Goal: Transaction & Acquisition: Purchase product/service

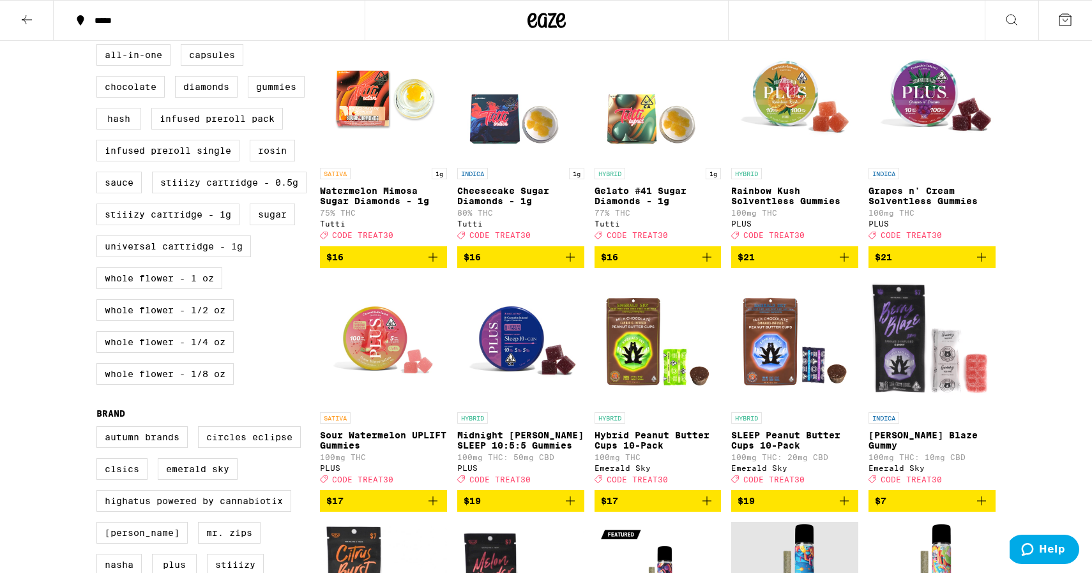
scroll to position [371, 0]
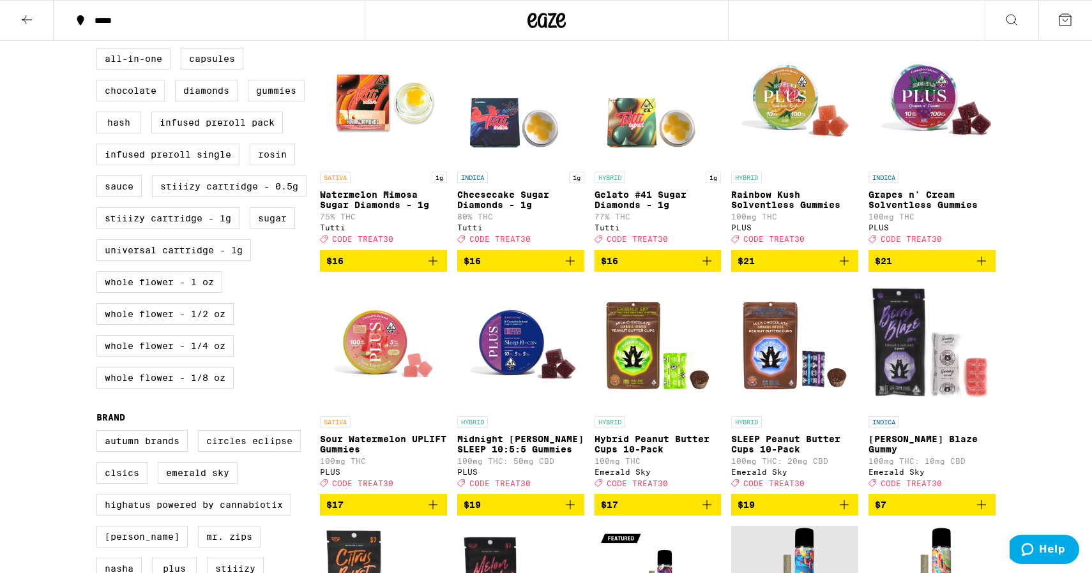
click at [571, 513] on icon "Add to bag" at bounding box center [569, 504] width 15 height 15
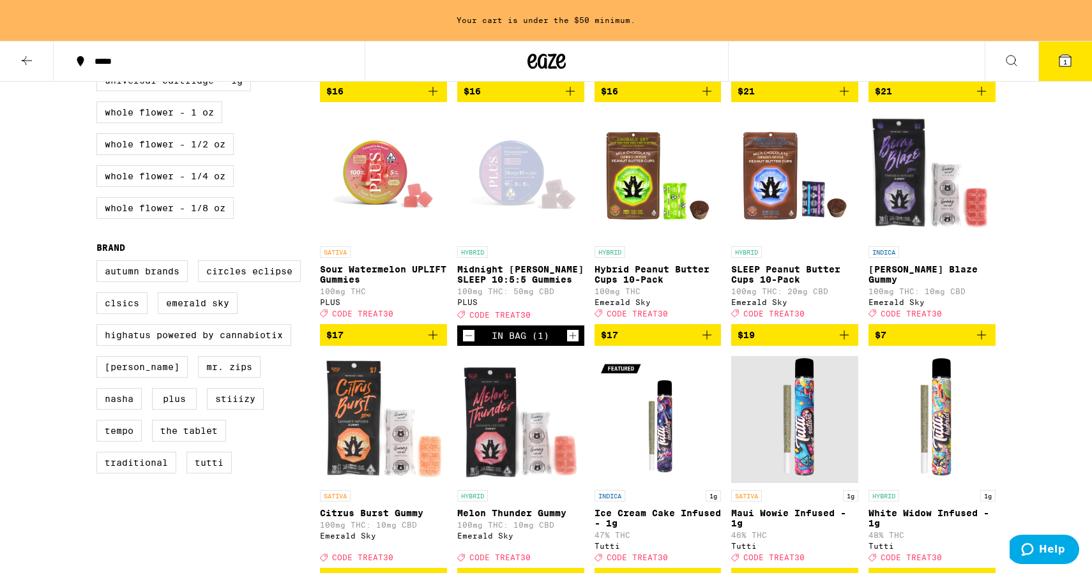
scroll to position [584, 0]
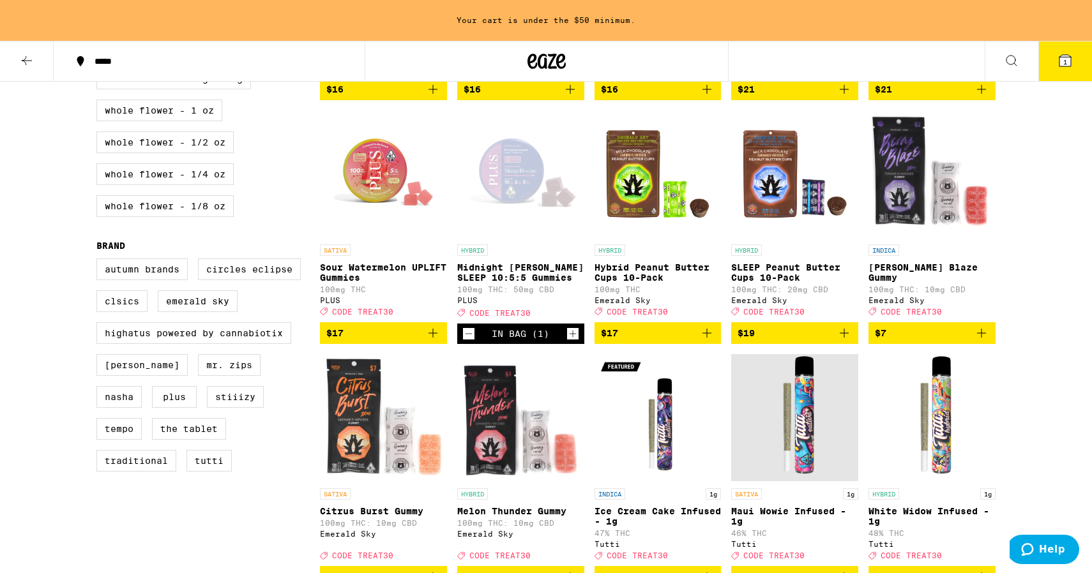
click at [842, 338] on icon "Add to bag" at bounding box center [844, 333] width 9 height 9
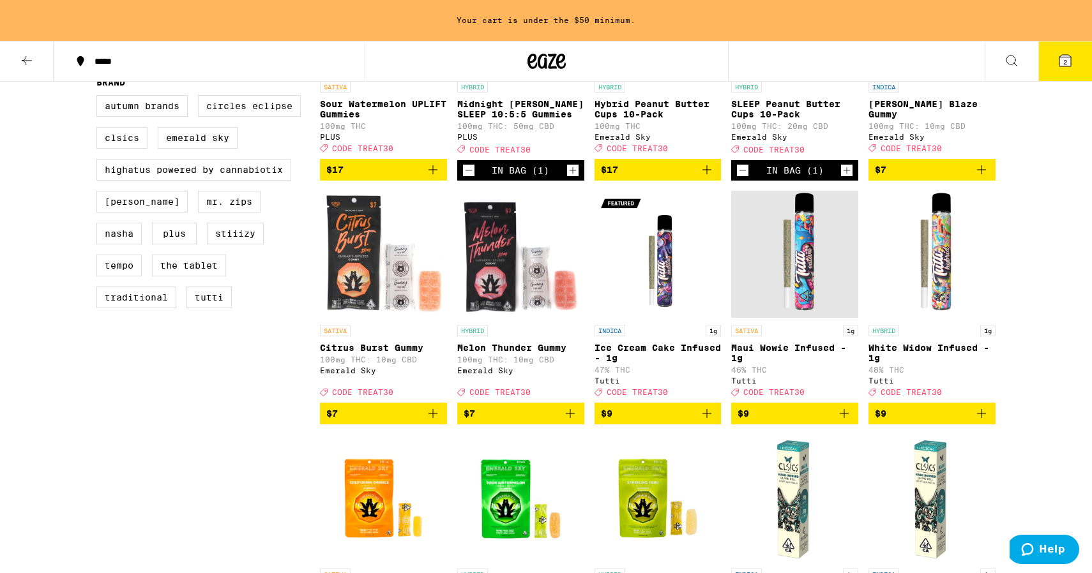
scroll to position [748, 0]
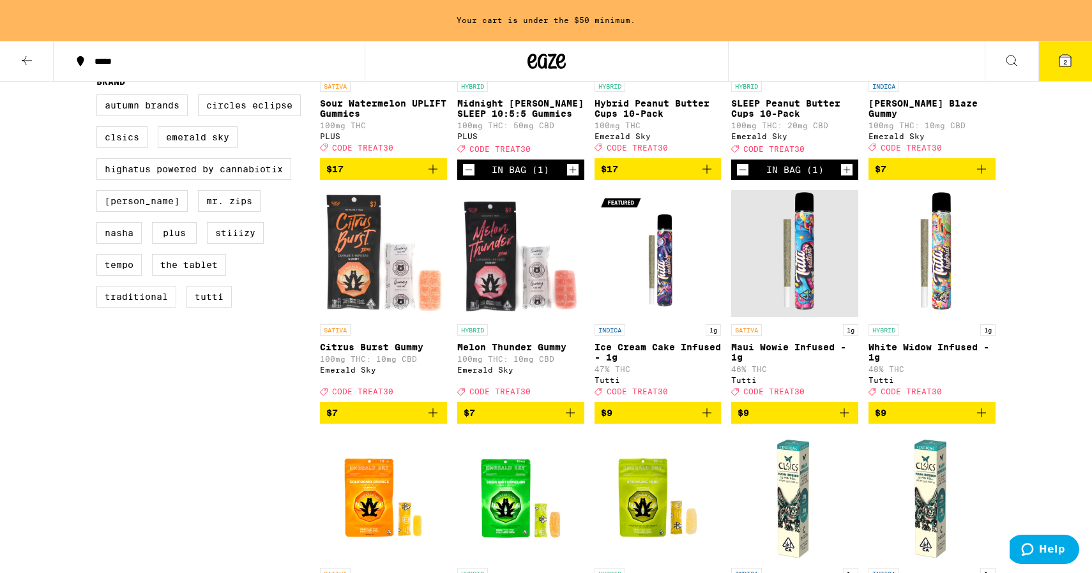
click at [568, 421] on icon "Add to bag" at bounding box center [569, 412] width 15 height 15
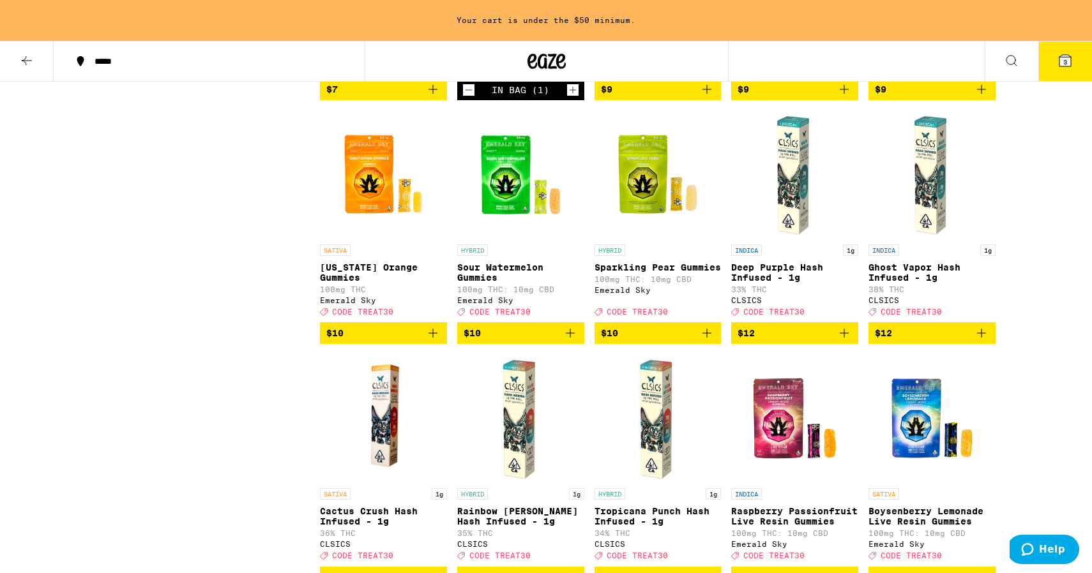
scroll to position [1074, 0]
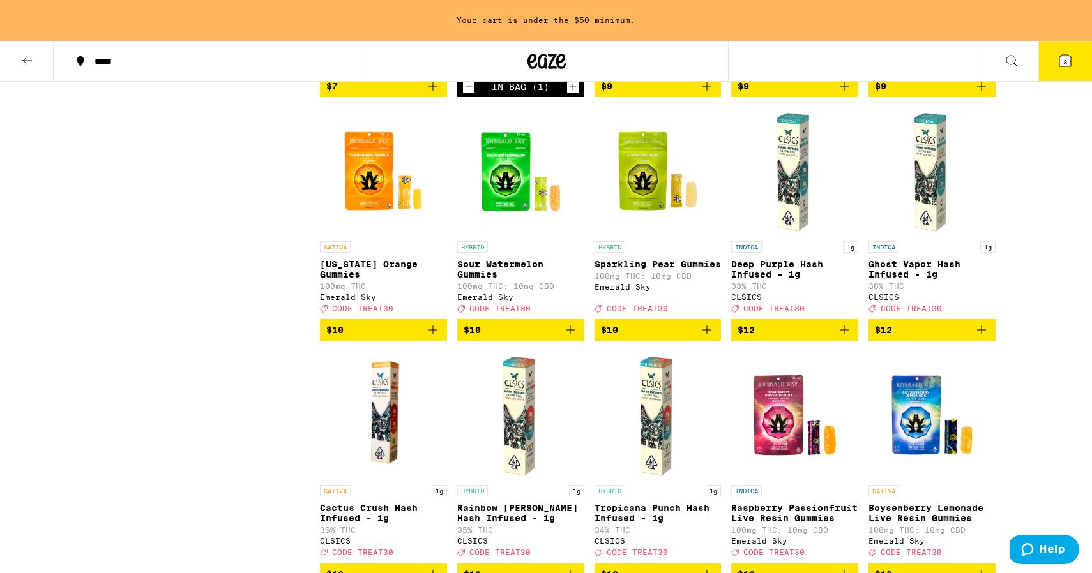
click at [566, 338] on icon "Add to bag" at bounding box center [569, 329] width 15 height 15
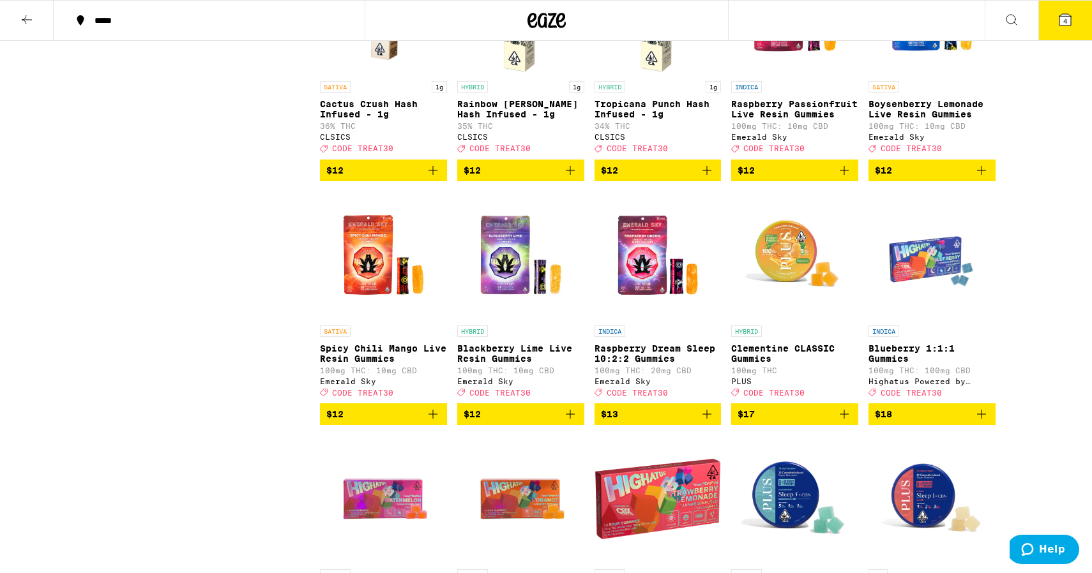
scroll to position [1449, 0]
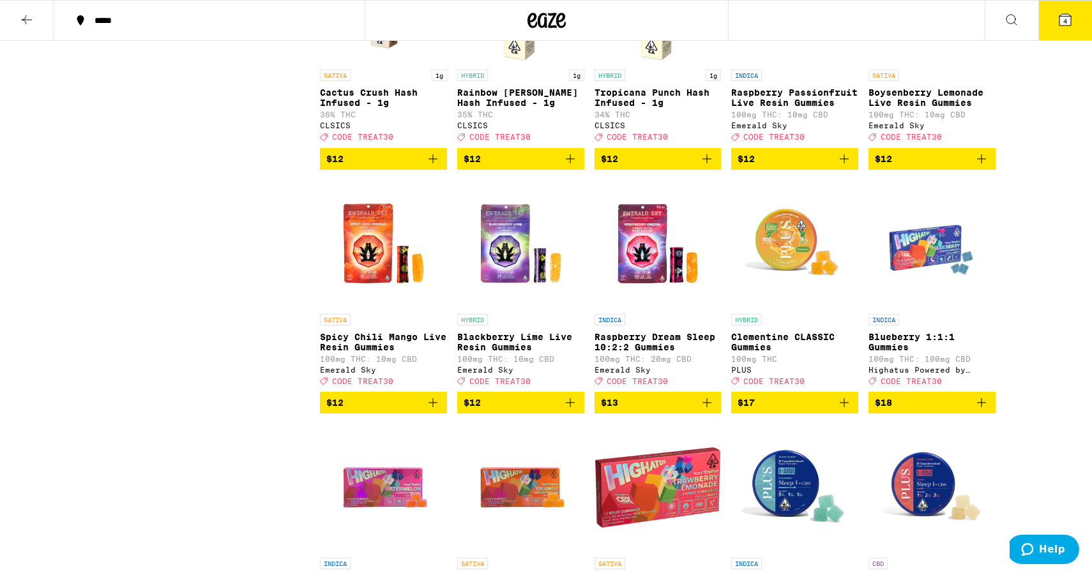
click at [711, 411] on icon "Add to bag" at bounding box center [706, 402] width 15 height 15
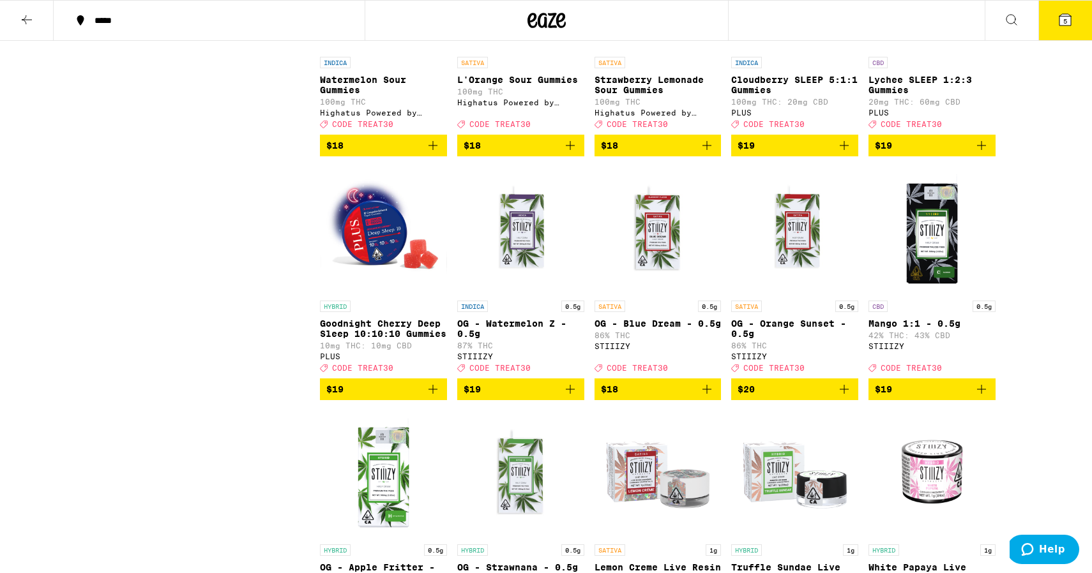
scroll to position [1954, 0]
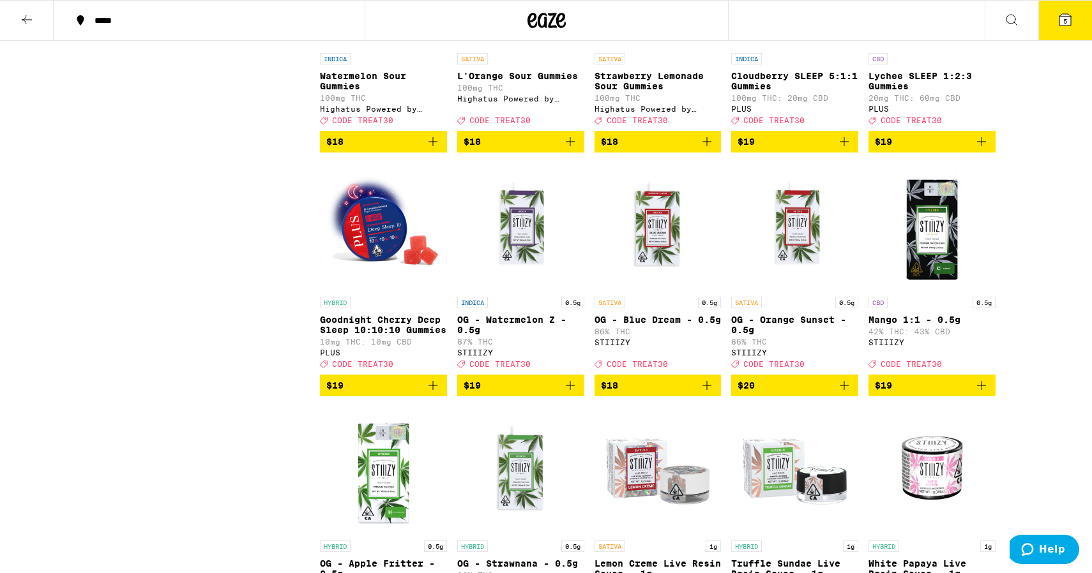
click at [432, 393] on icon "Add to bag" at bounding box center [432, 385] width 15 height 15
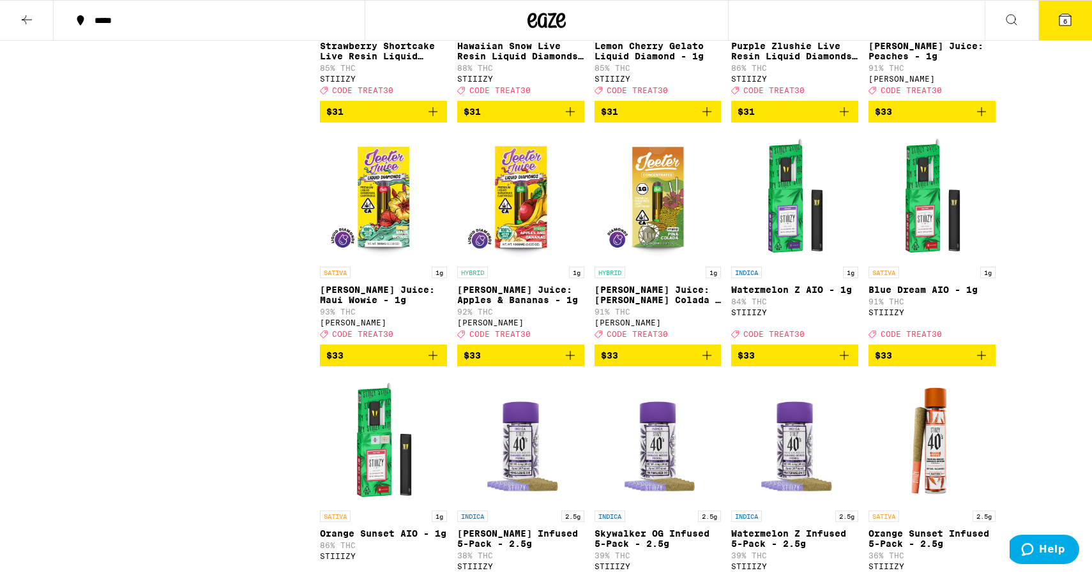
scroll to position [4645, 0]
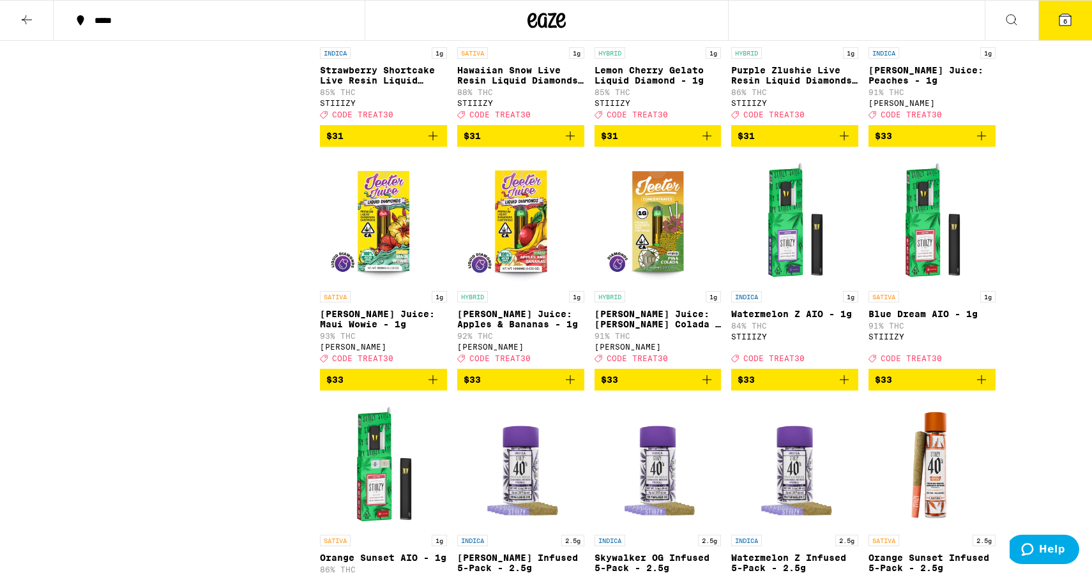
click at [1076, 21] on button "6" at bounding box center [1065, 21] width 54 height 40
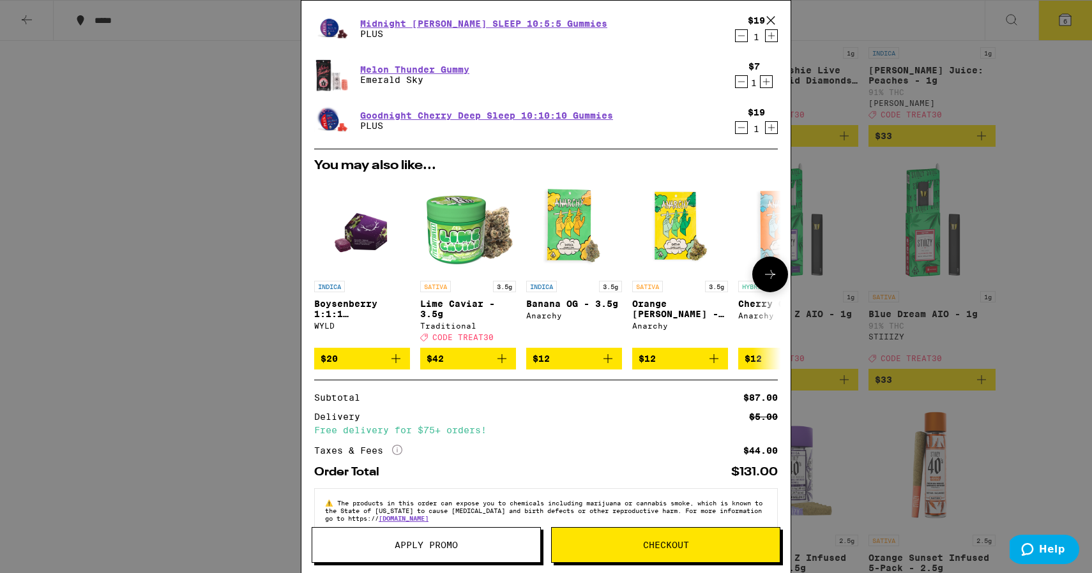
scroll to position [199, 0]
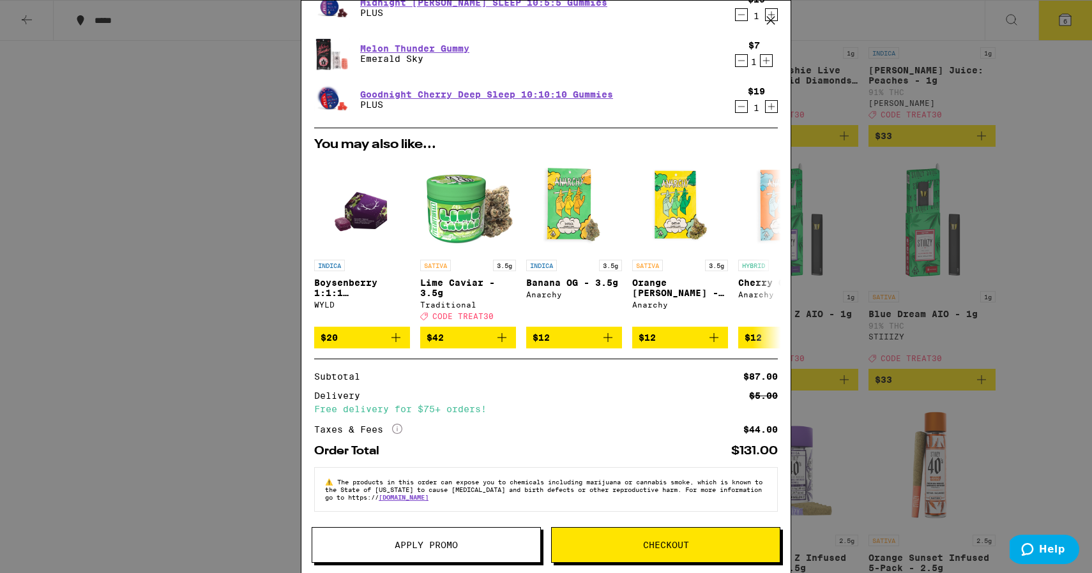
click at [462, 550] on button "Apply Promo" at bounding box center [426, 545] width 229 height 36
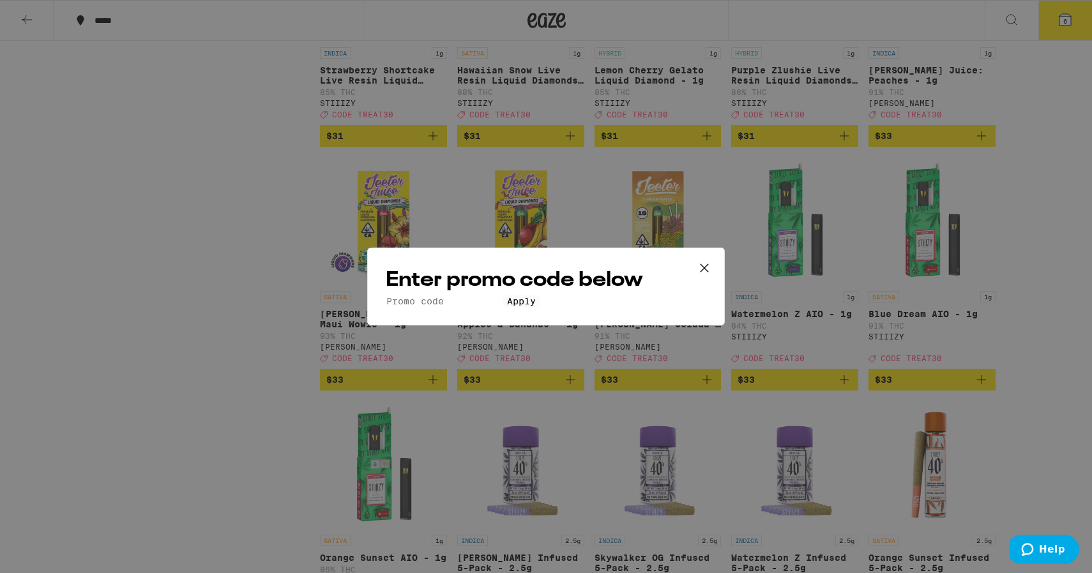
click at [486, 296] on input "Promo Code" at bounding box center [444, 301] width 117 height 11
type input "Treat30"
click at [503, 307] on button "Apply" at bounding box center [521, 301] width 36 height 11
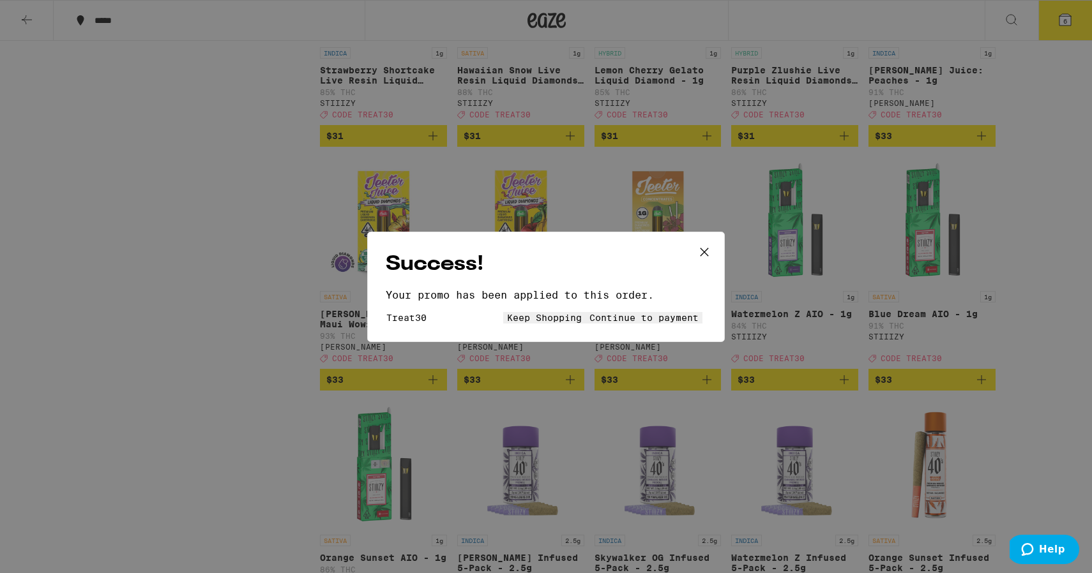
click at [647, 323] on span "Continue to payment" at bounding box center [643, 318] width 109 height 10
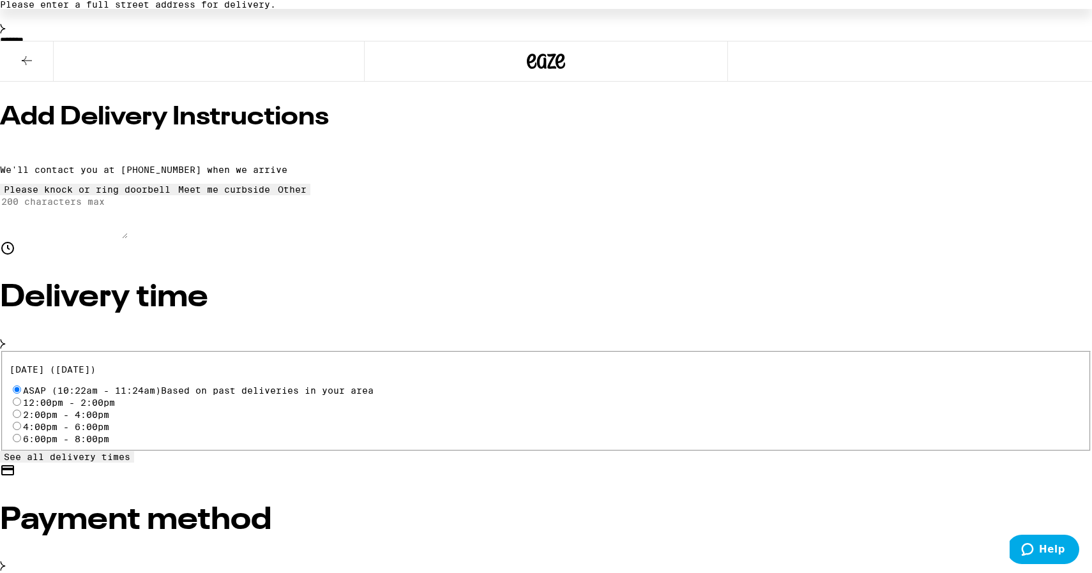
scroll to position [253, 0]
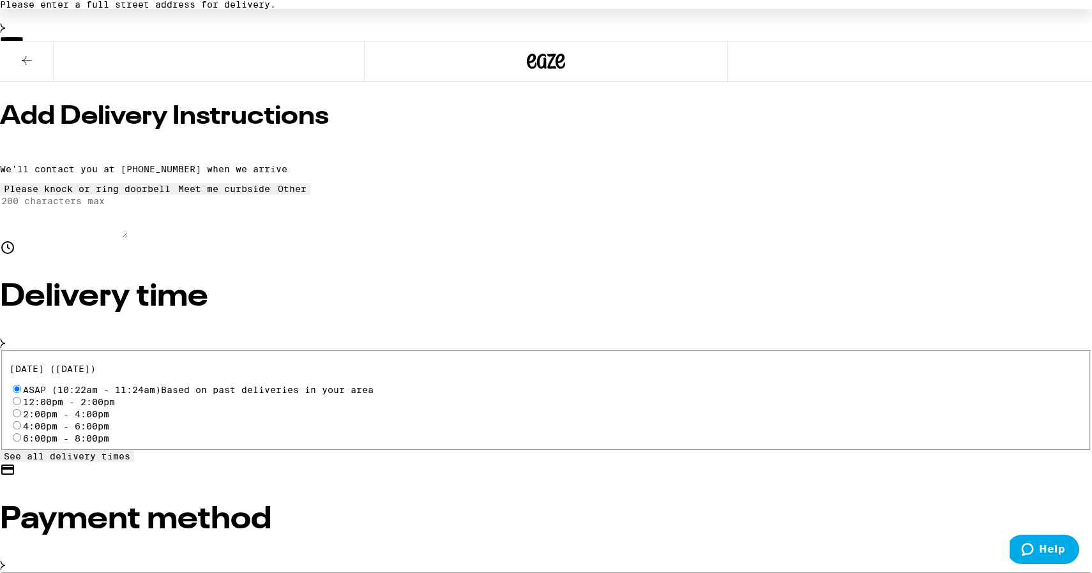
click at [130, 451] on span "See all delivery times" at bounding box center [67, 456] width 126 height 10
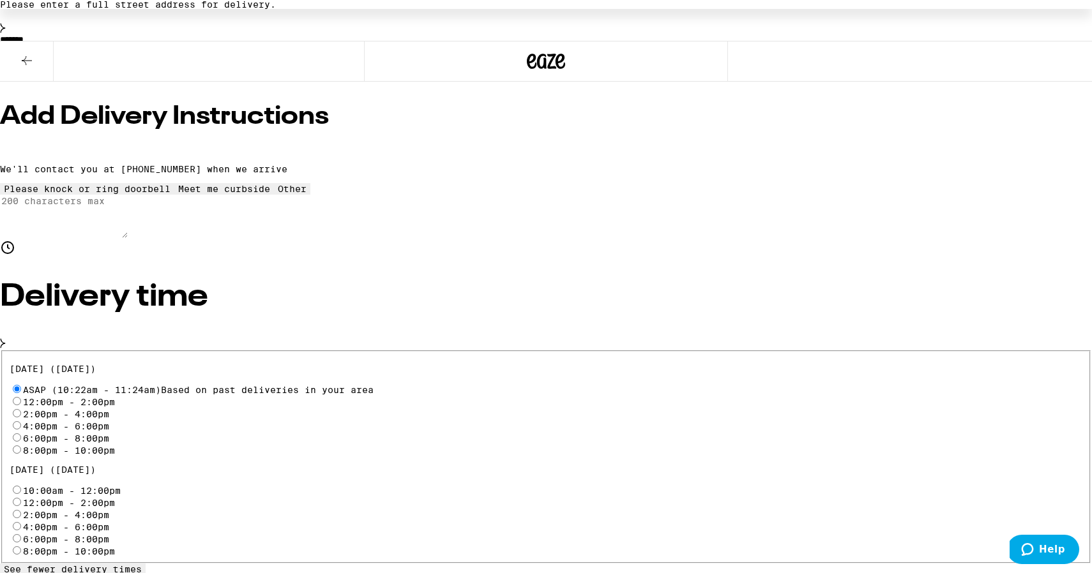
click at [115, 446] on label "8:00pm - 10:00pm" at bounding box center [69, 451] width 92 height 10
click at [21, 446] on input "8:00pm - 10:00pm" at bounding box center [17, 450] width 8 height 8
radio input "true"
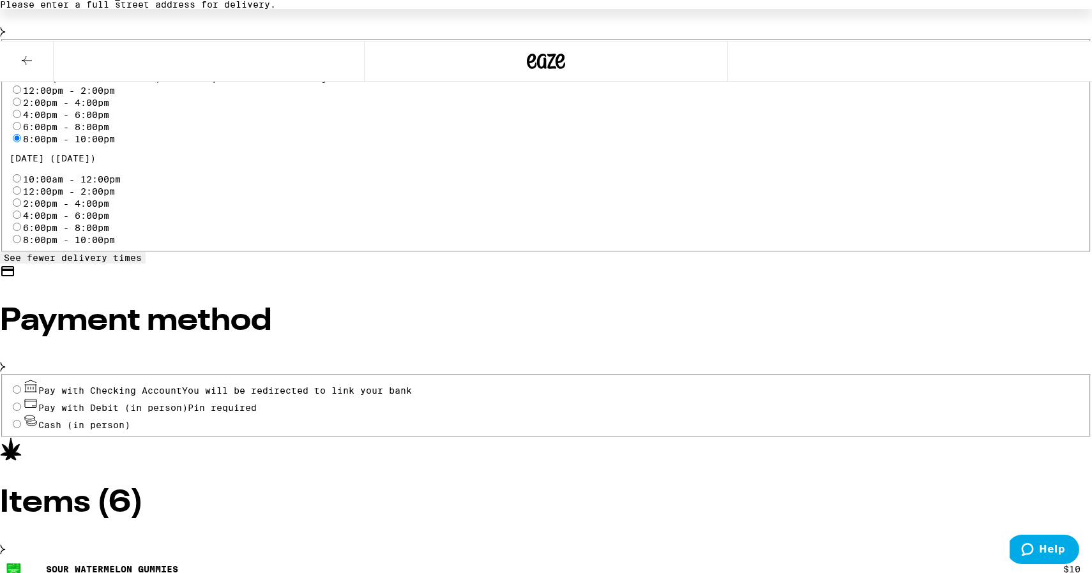
scroll to position [566, 0]
click at [21, 419] on input "Cash (in person)" at bounding box center [17, 423] width 8 height 8
radio input "true"
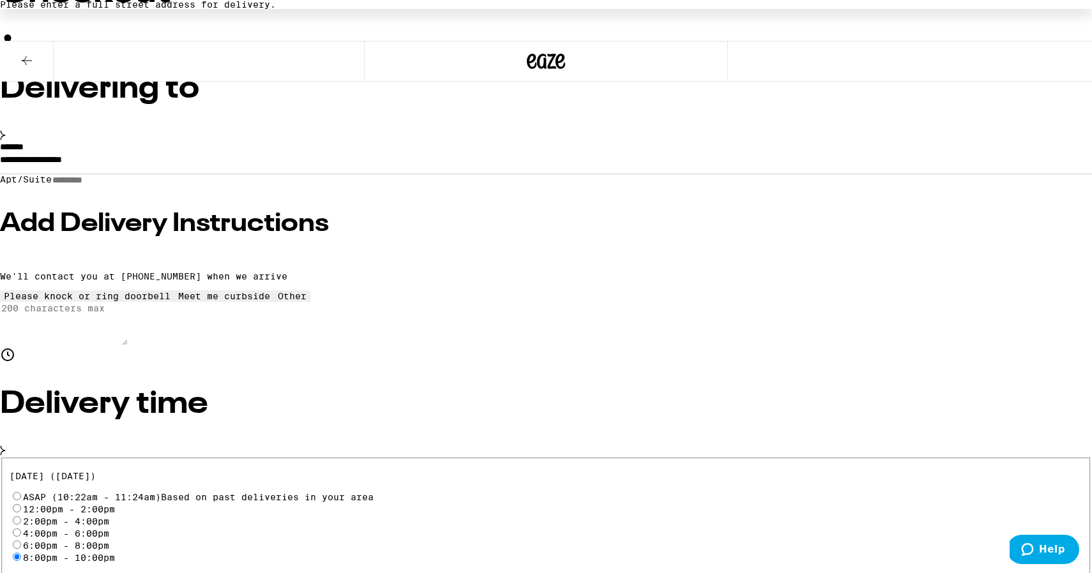
scroll to position [0, 0]
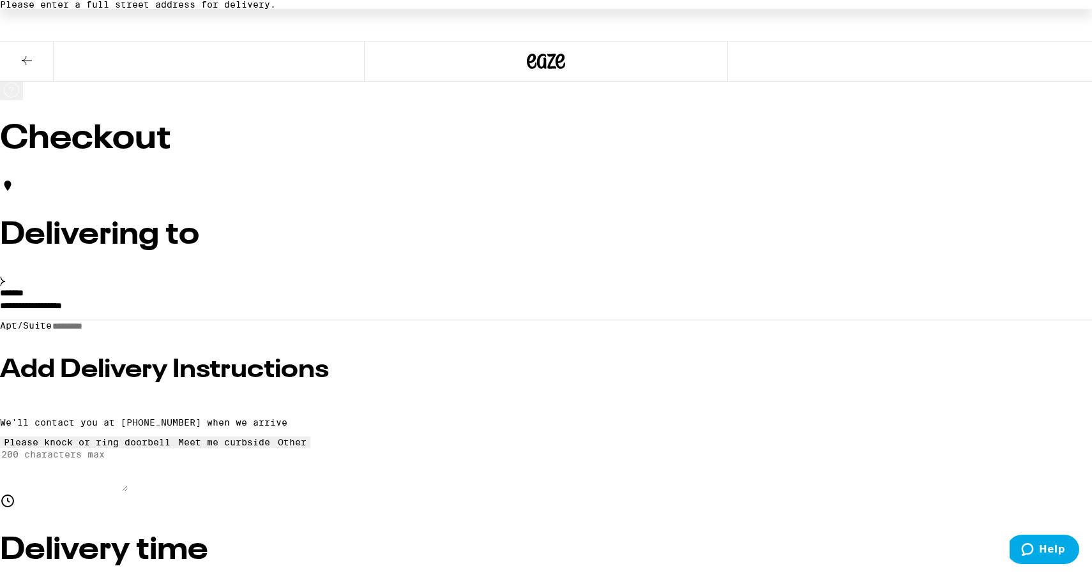
click at [292, 298] on input "**********" at bounding box center [546, 309] width 1092 height 22
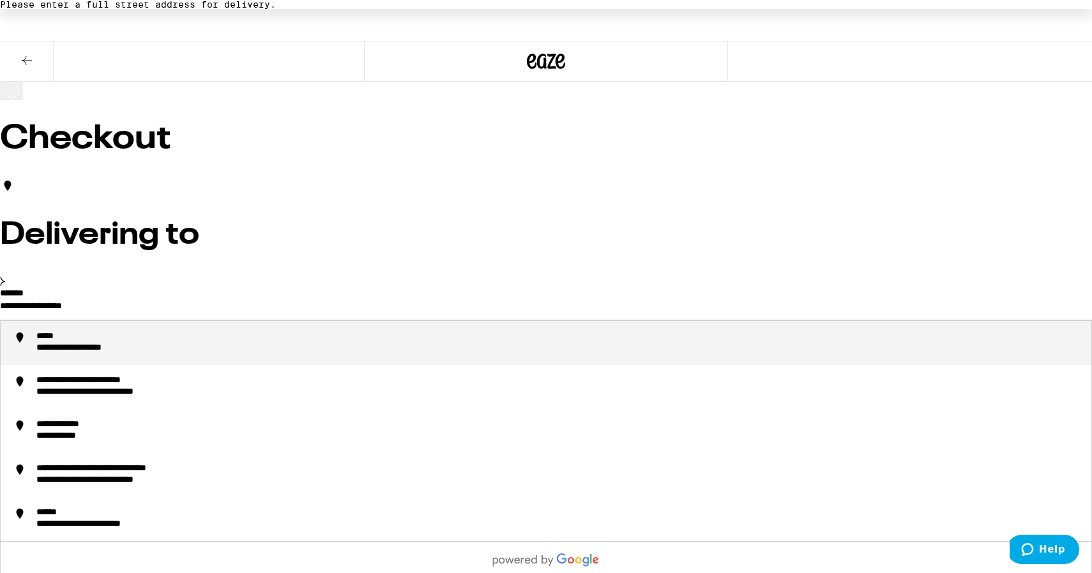
click at [292, 298] on input "**********" at bounding box center [546, 309] width 1092 height 22
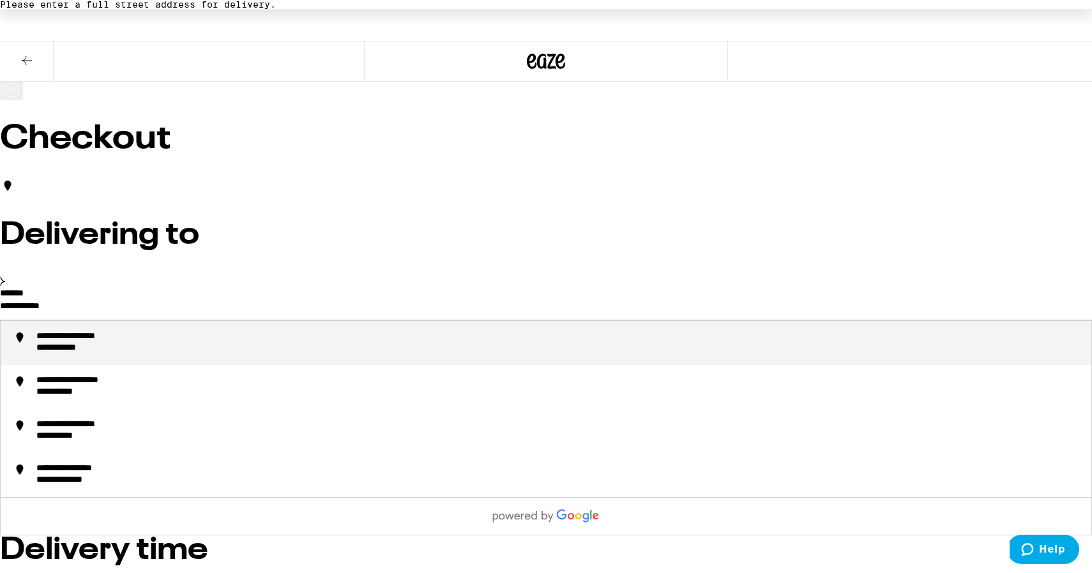
click at [106, 343] on div "**********" at bounding box center [71, 349] width 70 height 12
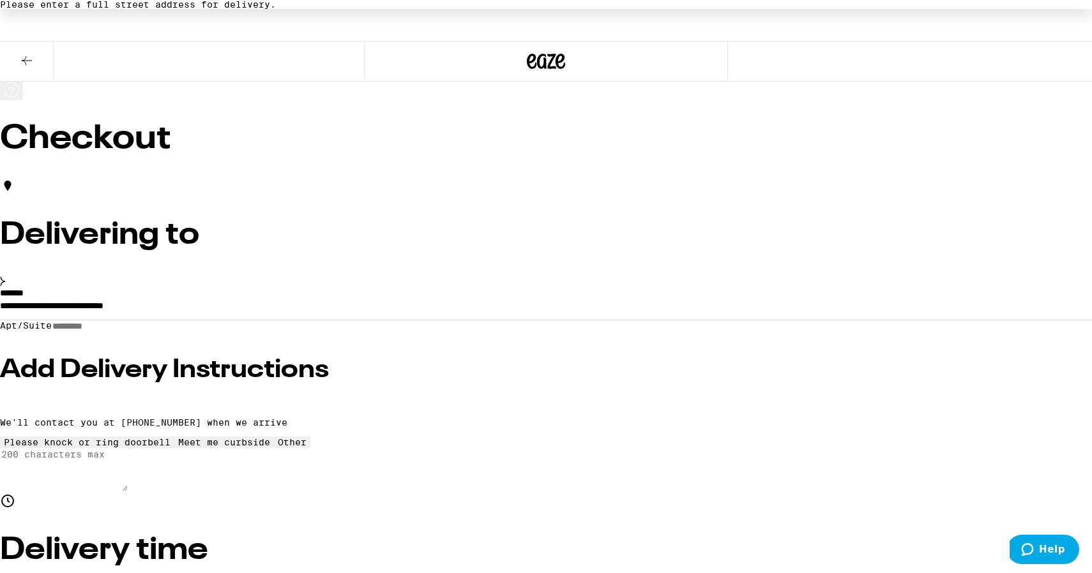
type input "**********"
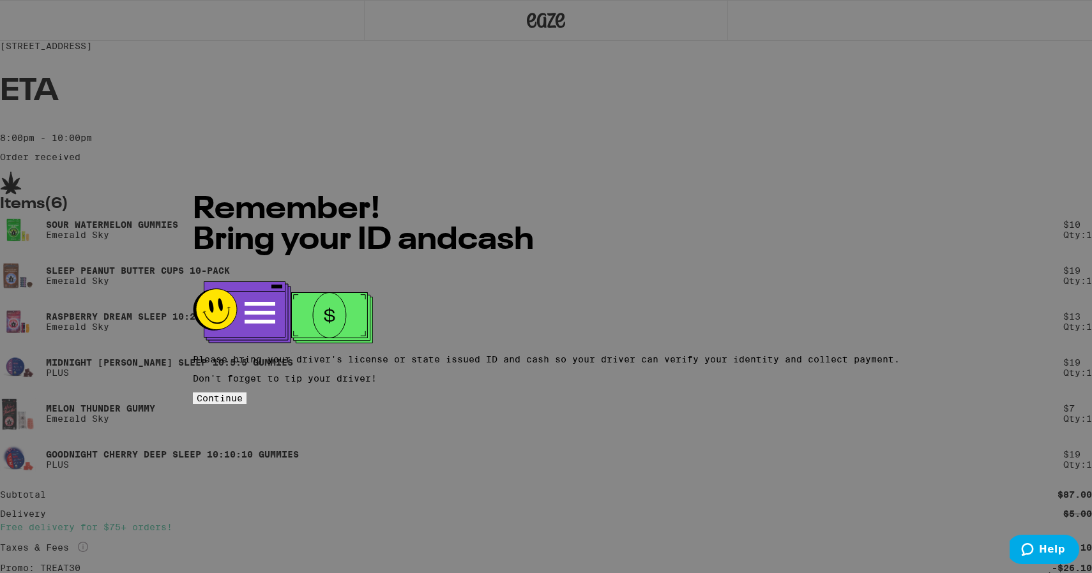
click at [243, 393] on span "Continue" at bounding box center [220, 398] width 46 height 10
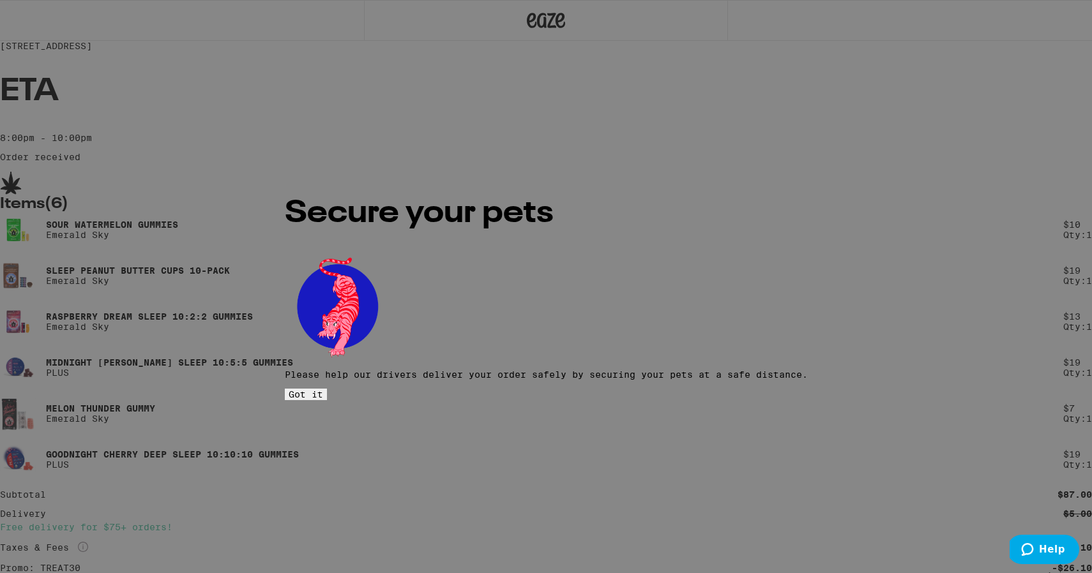
click at [327, 389] on button "Got it" at bounding box center [306, 394] width 42 height 11
